Goal: Information Seeking & Learning: Learn about a topic

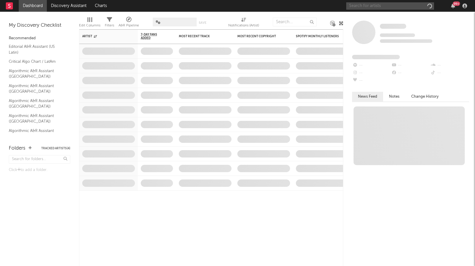
click at [403, 6] on input "text" at bounding box center [390, 5] width 88 height 7
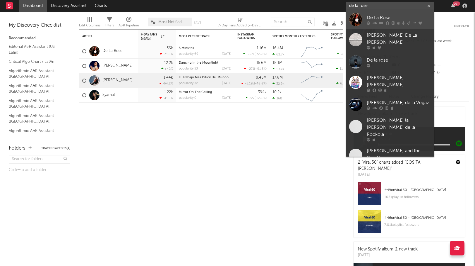
type input "de la rose"
click at [369, 22] on icon at bounding box center [369, 23] width 4 height 4
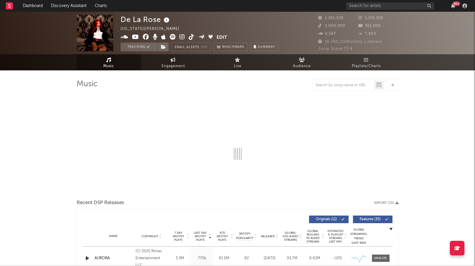
select select "6m"
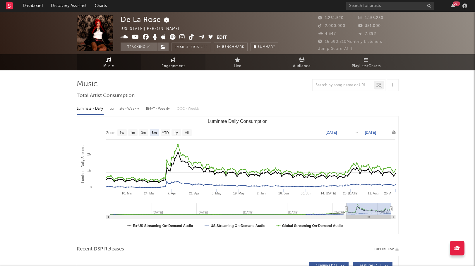
click at [169, 63] on span "Engagement" at bounding box center [173, 66] width 23 height 7
select select "1w"
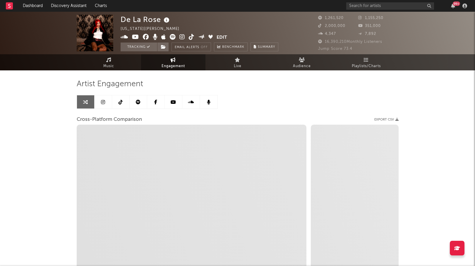
click at [104, 101] on icon at bounding box center [103, 102] width 4 height 5
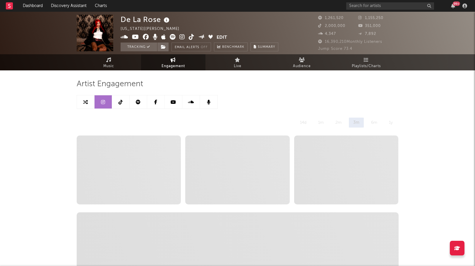
select select "6m"
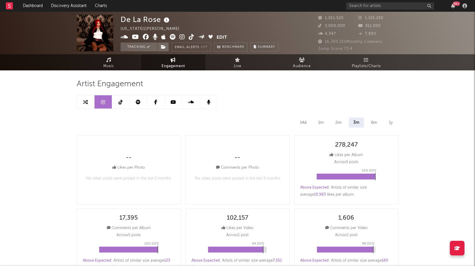
click at [117, 102] on link at bounding box center [121, 101] width 18 height 13
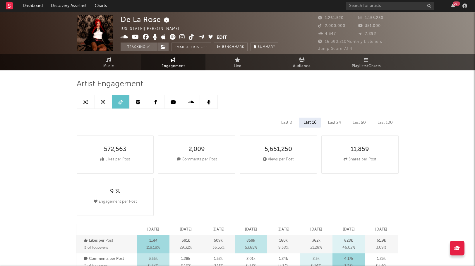
select select "6m"
